Goal: Transaction & Acquisition: Register for event/course

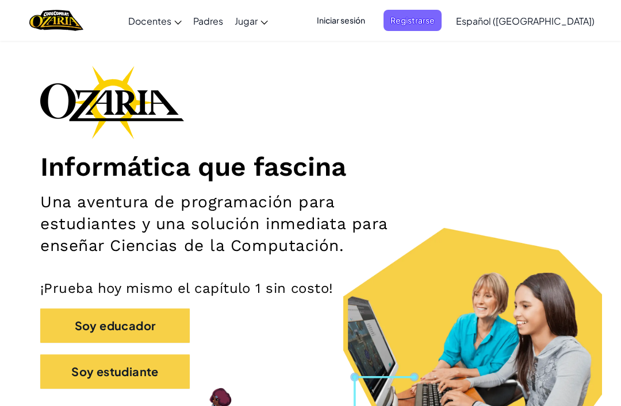
scroll to position [35, 0]
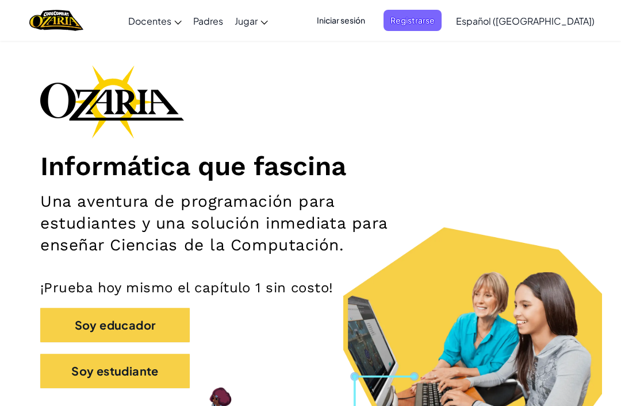
click at [442, 10] on span "Registrarse" at bounding box center [412, 20] width 58 height 21
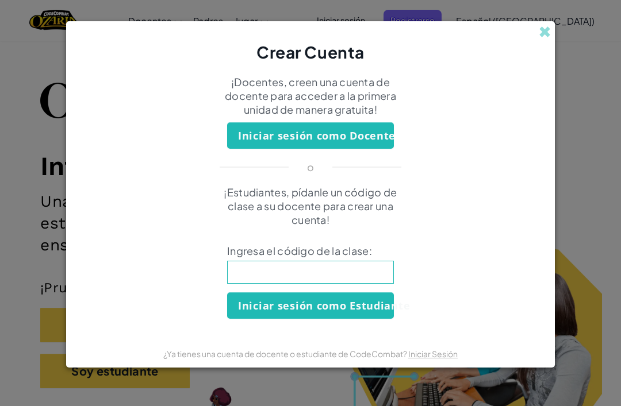
click at [350, 281] on input at bounding box center [310, 272] width 167 height 23
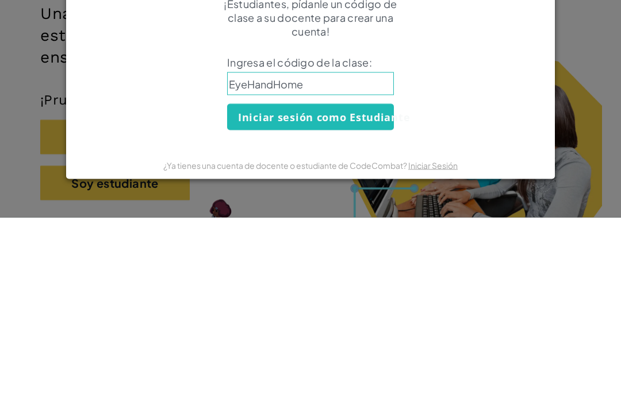
type input "EyeHandHome"
click at [310, 293] on button "Iniciar sesión como Estudiante" at bounding box center [310, 306] width 167 height 26
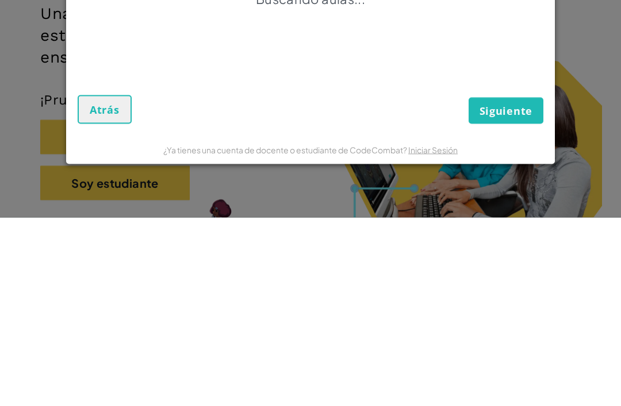
scroll to position [224, 0]
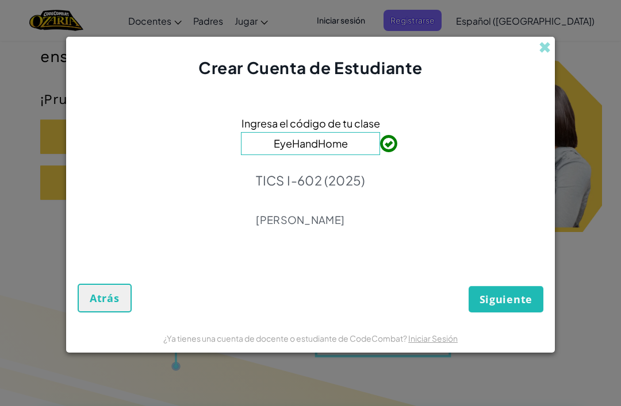
click at [515, 295] on span "Siguiente" at bounding box center [505, 300] width 53 height 14
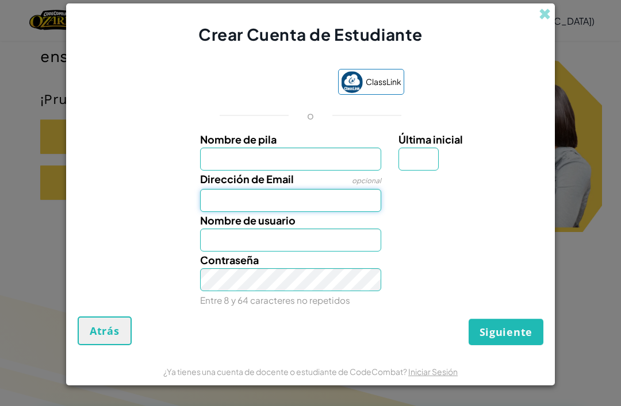
click at [343, 193] on input "Dirección de Email" at bounding box center [291, 200] width 182 height 23
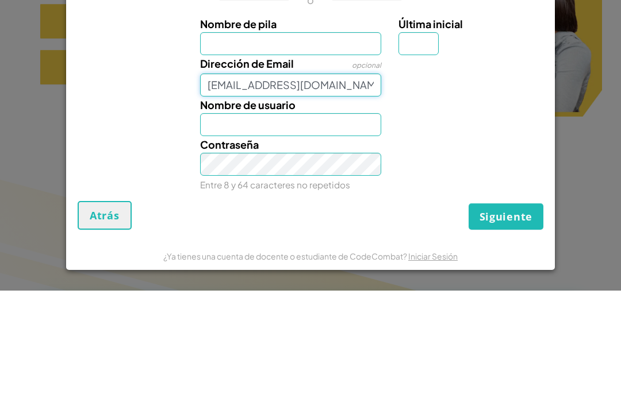
type input "[EMAIL_ADDRESS][DOMAIN_NAME]"
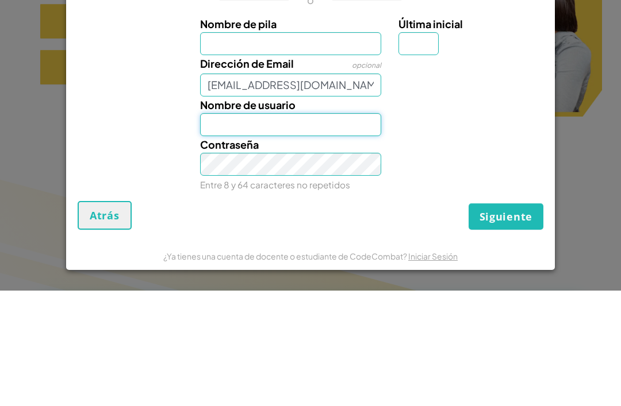
click at [340, 229] on input "Nombre de usuario" at bounding box center [291, 240] width 182 height 23
type input "[PERSON_NAME]"
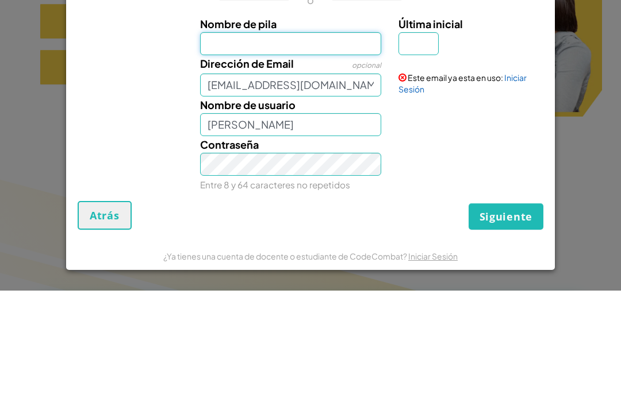
click at [343, 148] on input "Nombre de pila" at bounding box center [291, 159] width 182 height 23
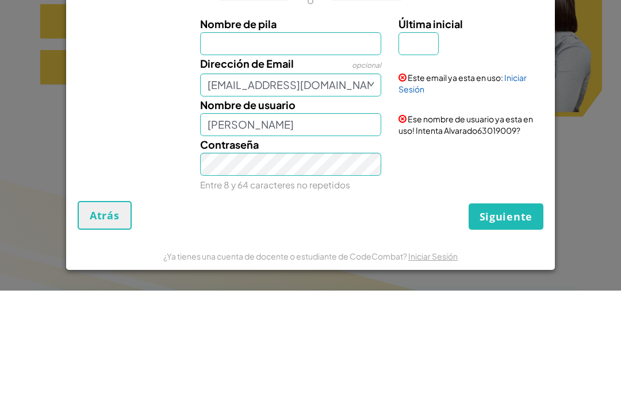
click at [523, 188] on link "Iniciar Sesión" at bounding box center [462, 199] width 128 height 22
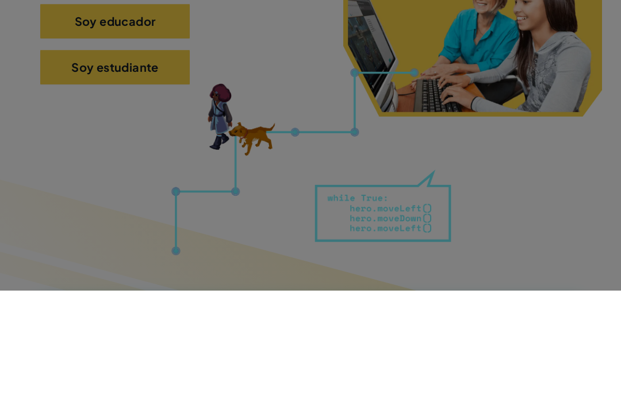
scroll to position [339, 0]
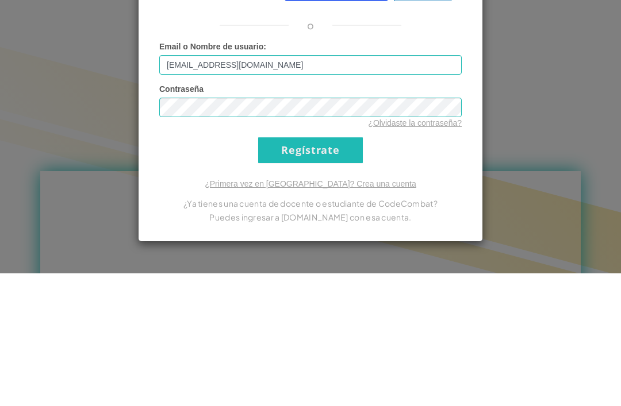
click at [310, 270] on input "Regístrate" at bounding box center [310, 283] width 105 height 26
